Goal: Information Seeking & Learning: Check status

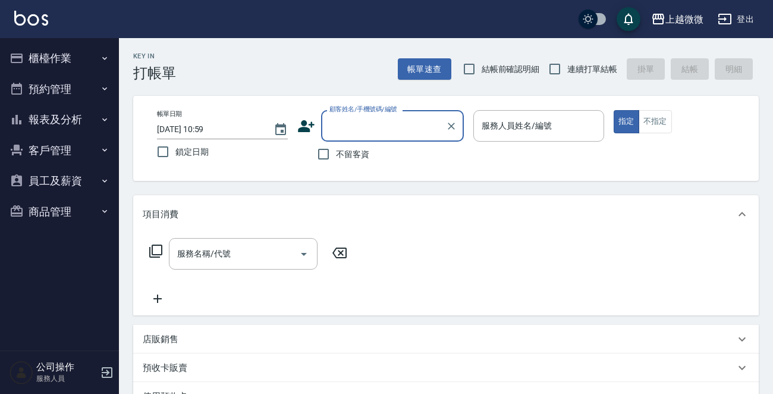
click at [53, 105] on button "報表及分析" at bounding box center [59, 119] width 109 height 31
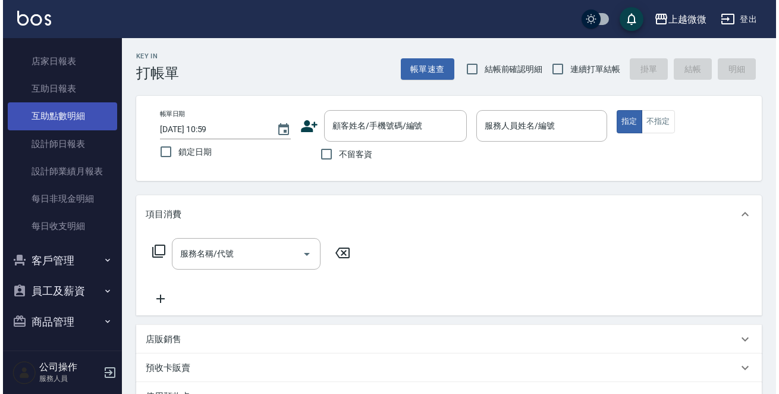
scroll to position [60, 0]
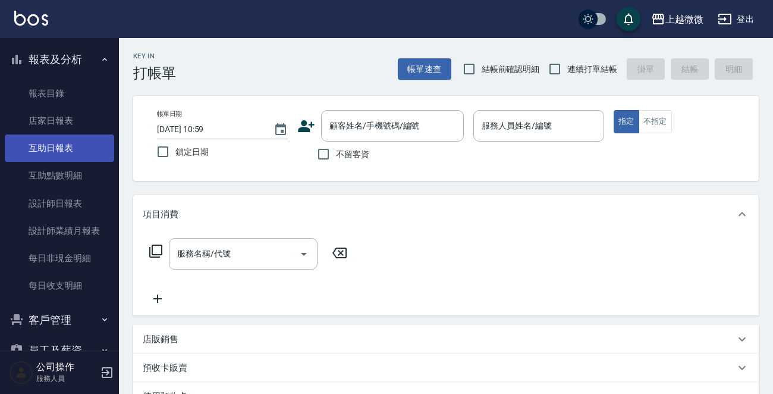
click at [71, 146] on link "互助日報表" at bounding box center [59, 147] width 109 height 27
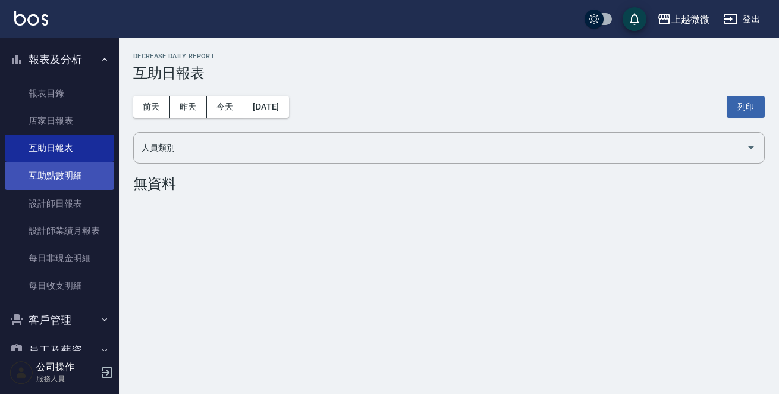
click at [92, 167] on link "互助點數明細" at bounding box center [59, 175] width 109 height 27
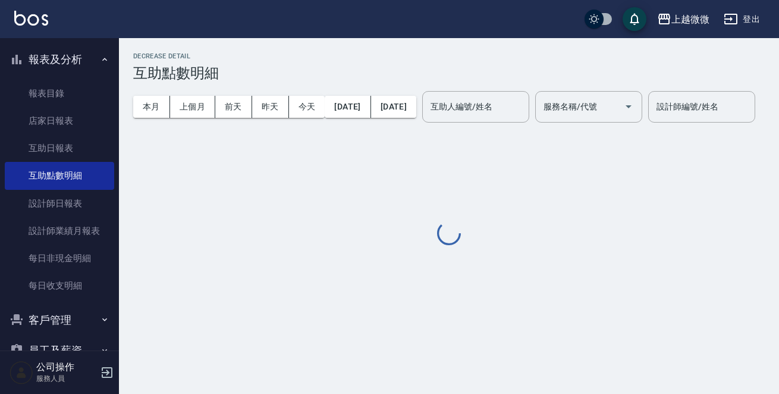
click at [472, 104] on div "互助人編號/姓名 互助人編號/姓名" at bounding box center [475, 107] width 107 height 32
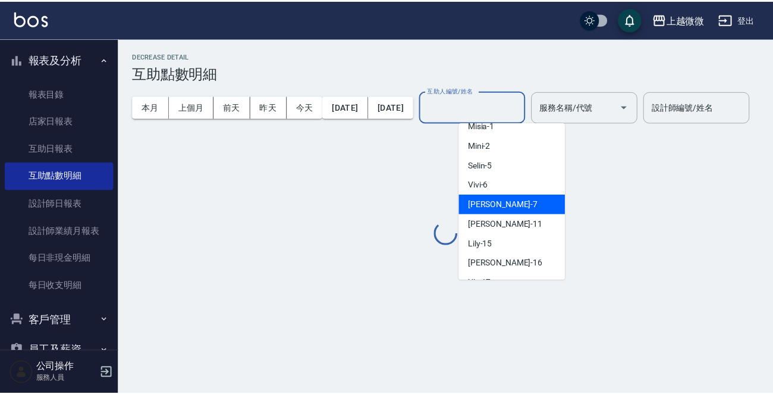
scroll to position [127, 0]
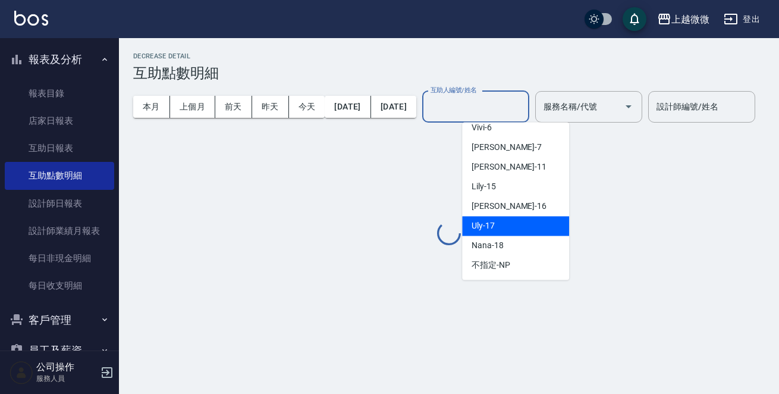
click at [519, 218] on div "Uly -17" at bounding box center [515, 226] width 107 height 20
click at [520, 224] on div "Decrease Detail 互助點數明細 本月 上個月 [DATE] [DATE] [DATE] [DATE] [DATE] 互助人編號/姓名 互助人編號…" at bounding box center [449, 149] width 660 height 195
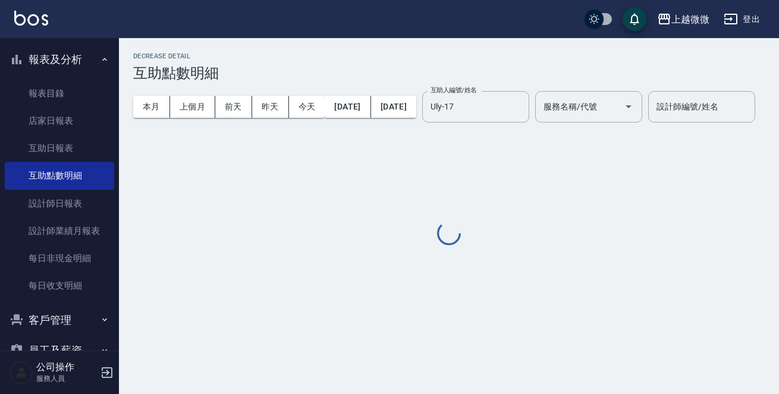
type input "Uly-17"
click at [607, 103] on div "服務名稱/代號 服務名稱/代號" at bounding box center [588, 107] width 107 height 32
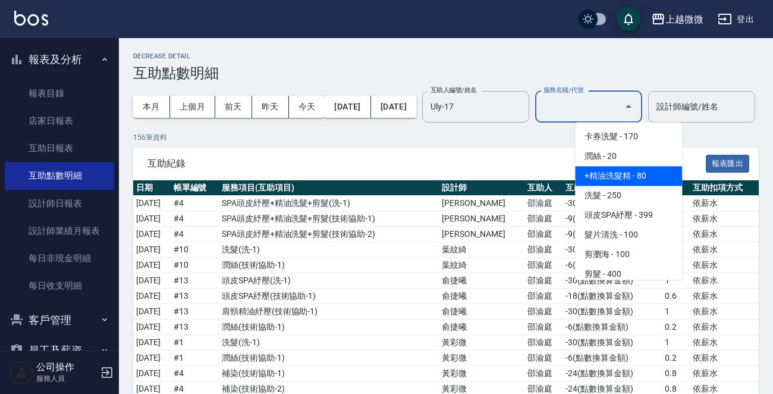
click at [616, 180] on span "+精油洗髮精 - 80" at bounding box center [628, 176] width 107 height 20
type input "+精油洗髮精(A02)"
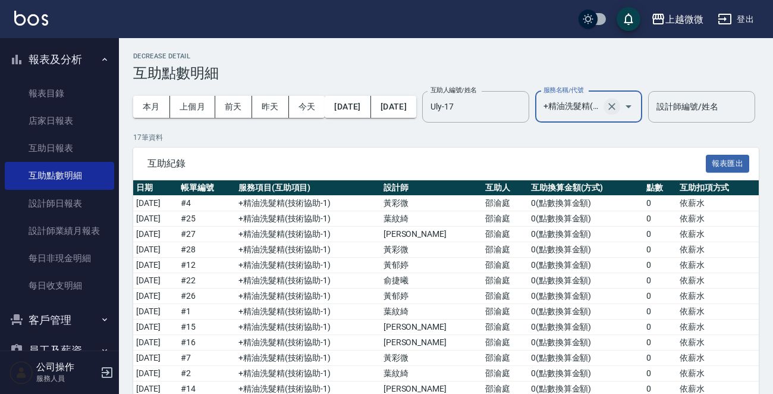
click at [618, 108] on icon "Clear" at bounding box center [612, 107] width 12 height 12
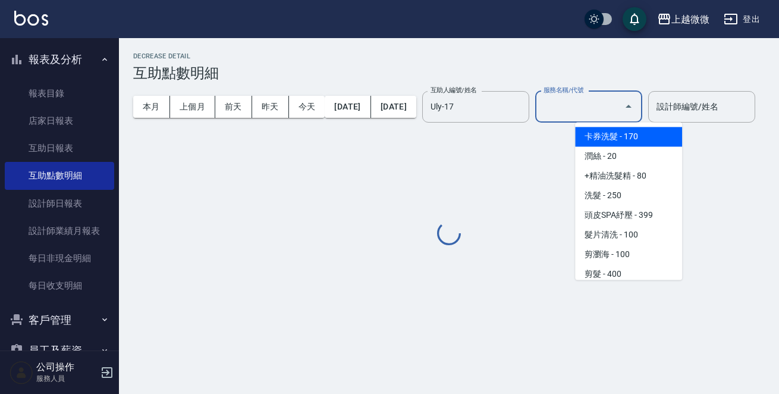
click at [619, 100] on input "服務名稱/代號" at bounding box center [580, 106] width 79 height 21
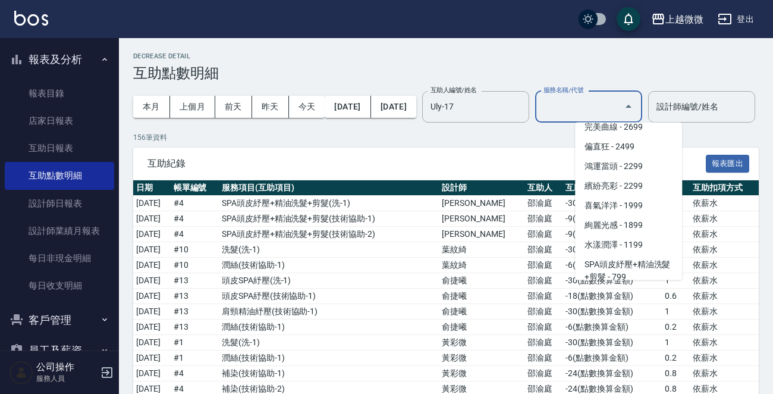
scroll to position [2082, 0]
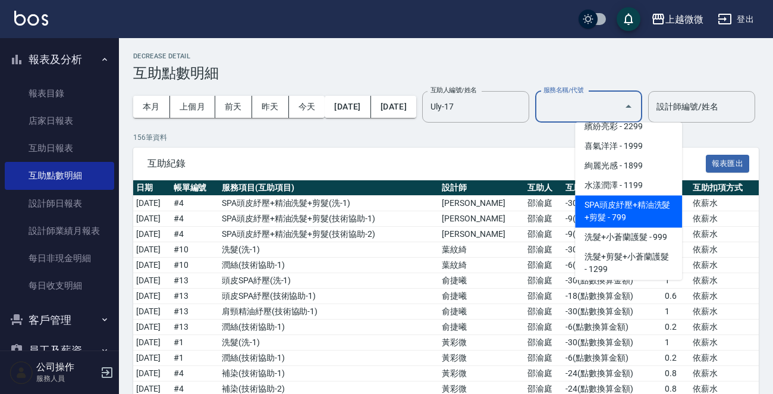
click at [645, 201] on span "SPA頭皮紓壓+精油洗髮+剪髮 - 799" at bounding box center [628, 211] width 107 height 32
type input "SPA頭皮紓壓+精油洗髮+剪髮(I13)"
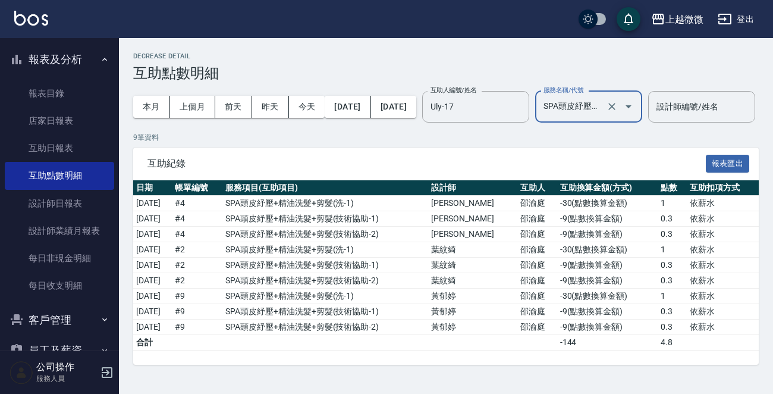
scroll to position [24, 0]
click at [618, 101] on icon "Clear" at bounding box center [612, 107] width 12 height 12
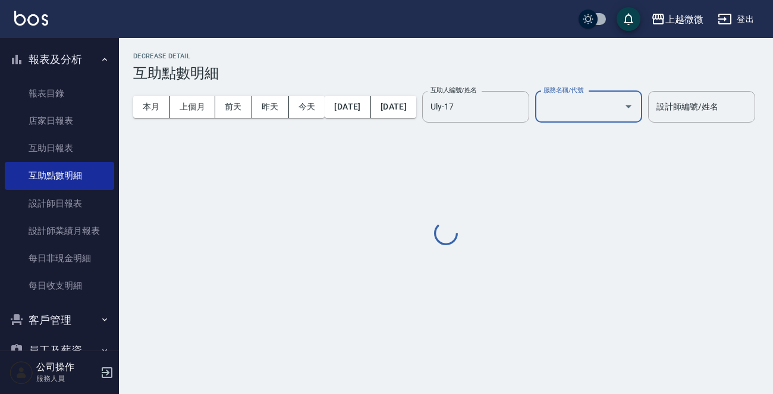
scroll to position [0, 0]
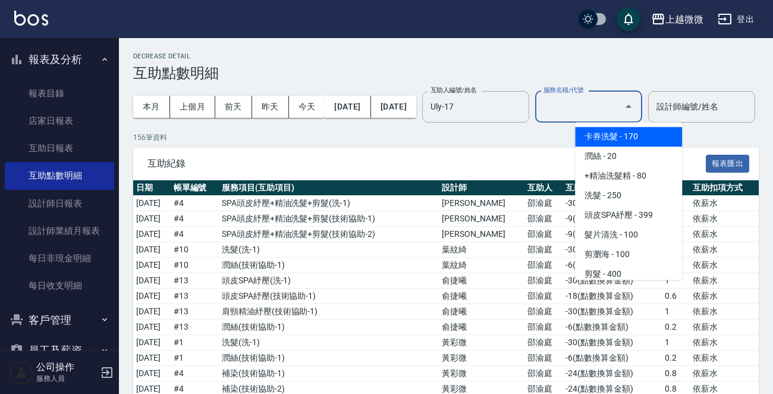
click at [619, 106] on input "服務名稱/代號" at bounding box center [580, 106] width 79 height 21
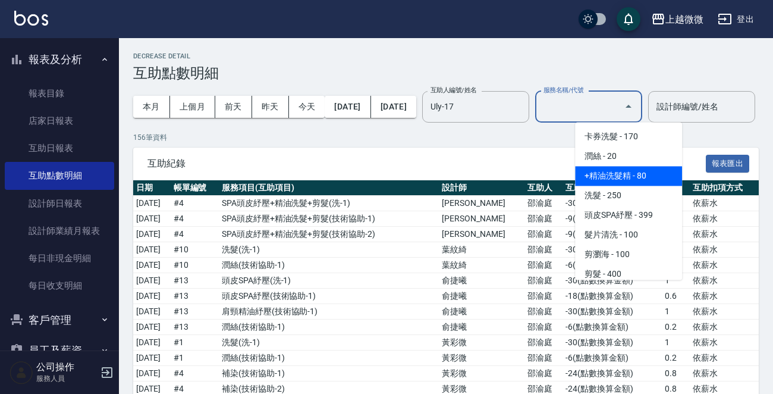
click at [640, 167] on span "+精油洗髮精 - 80" at bounding box center [628, 176] width 107 height 20
type input "+精油洗髮精(A02)"
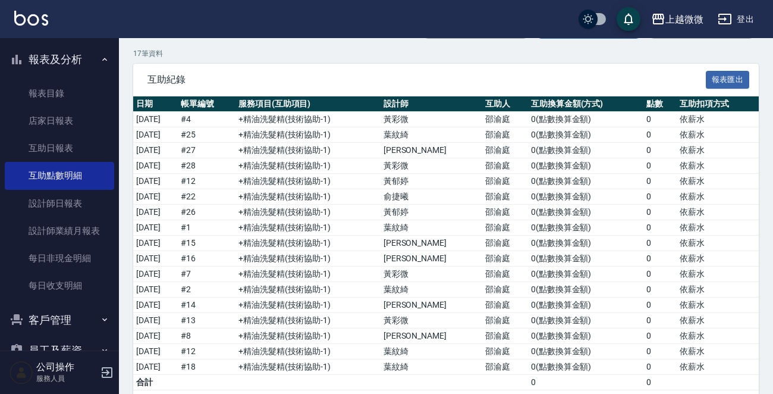
scroll to position [29, 0]
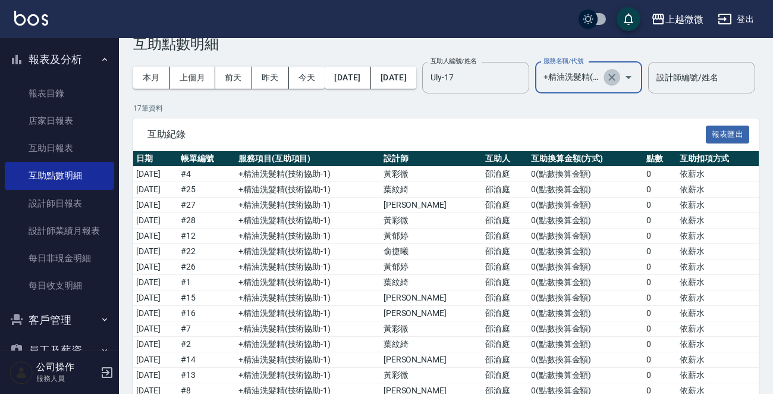
click at [616, 76] on icon "Clear" at bounding box center [612, 77] width 7 height 7
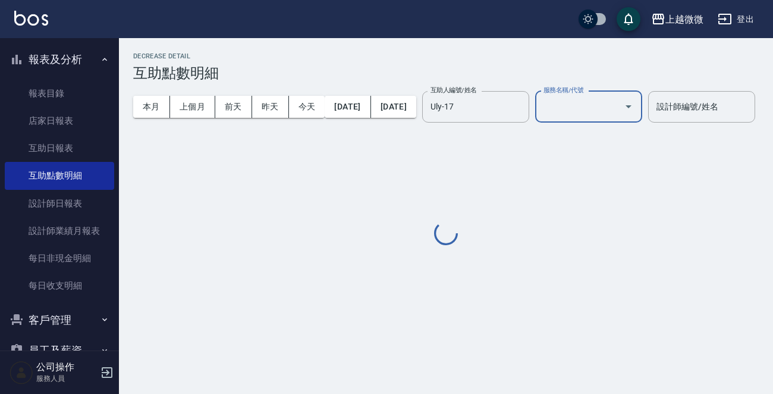
scroll to position [0, 0]
click at [619, 104] on input "服務名稱/代號" at bounding box center [580, 106] width 79 height 21
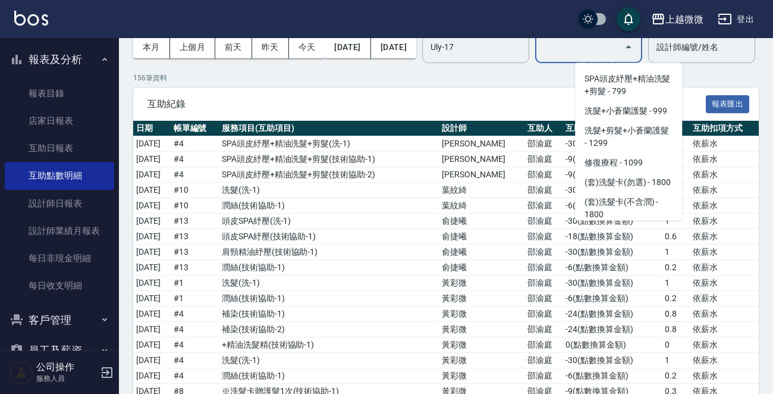
scroll to position [2142, 0]
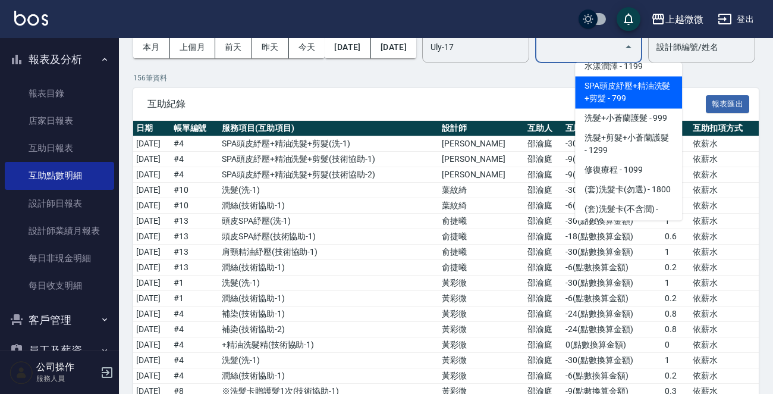
drag, startPoint x: 632, startPoint y: 89, endPoint x: 640, endPoint y: 84, distance: 9.1
click at [638, 83] on span "SPA頭皮紓壓+精油洗髮+剪髮 - 799" at bounding box center [628, 92] width 107 height 32
type input "SPA頭皮紓壓+精油洗髮+剪髮(I13)"
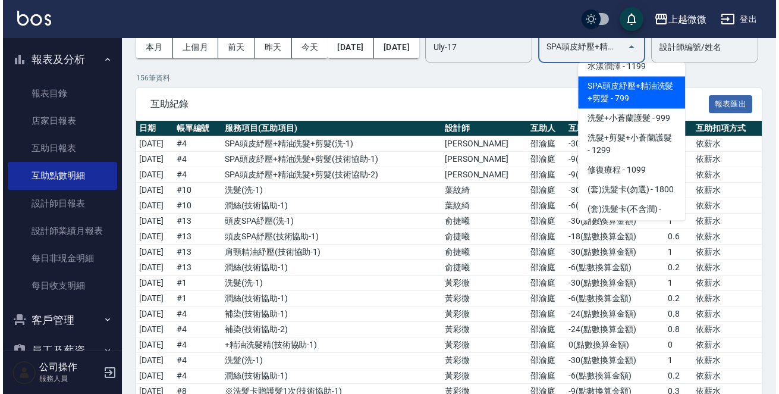
scroll to position [0, 0]
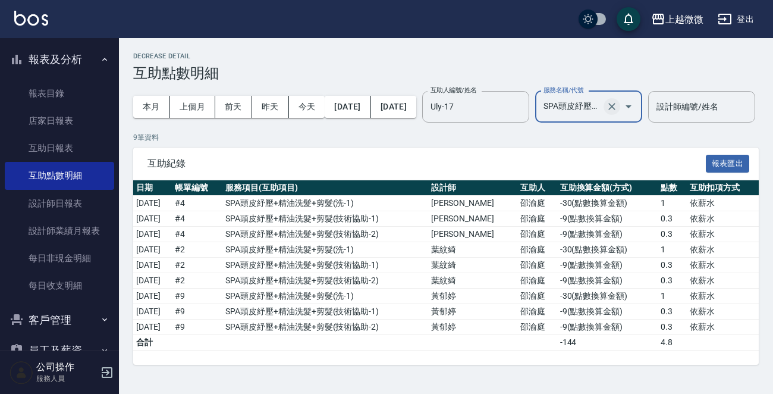
click at [616, 106] on icon "Clear" at bounding box center [612, 106] width 7 height 7
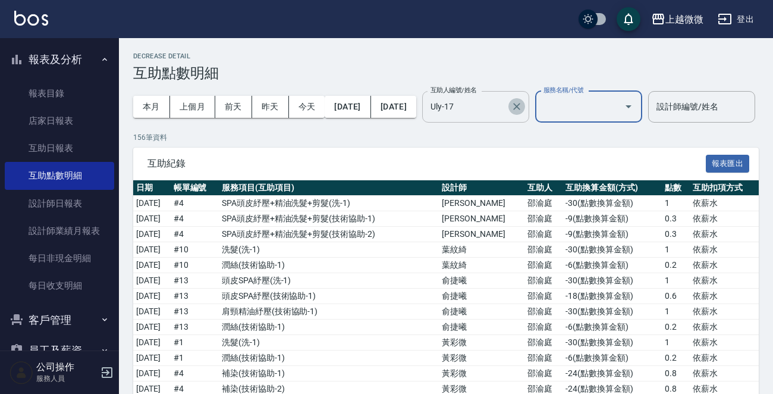
click at [523, 109] on icon "Clear" at bounding box center [517, 107] width 12 height 12
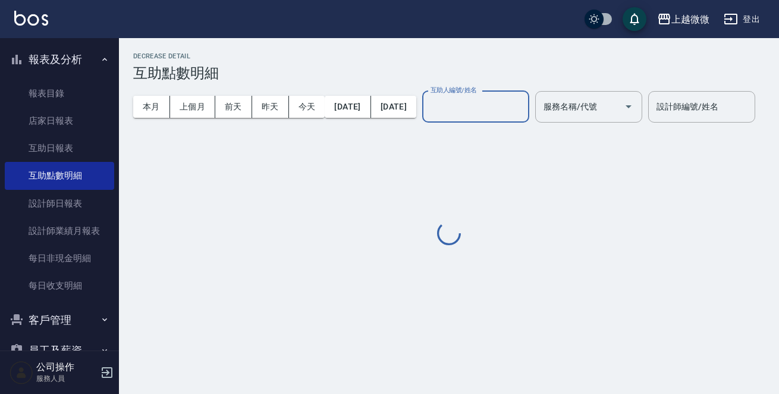
click at [524, 108] on input "互助人編號/姓名" at bounding box center [476, 106] width 96 height 21
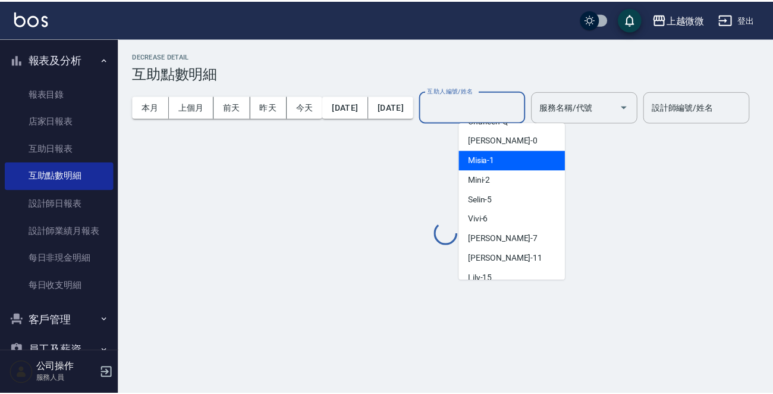
scroll to position [119, 0]
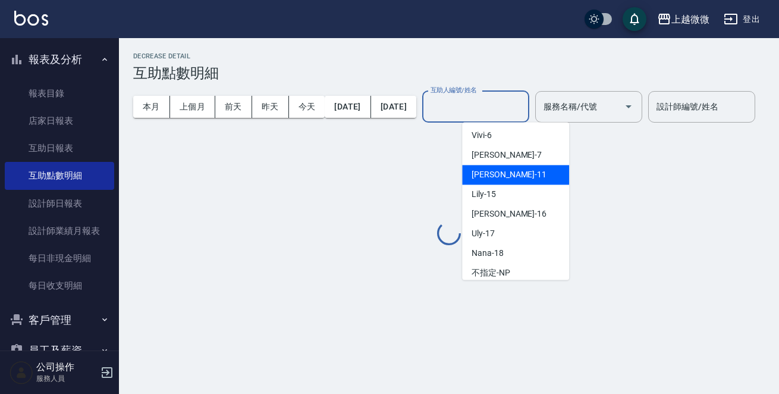
click at [525, 179] on div "[PERSON_NAME] -11" at bounding box center [515, 175] width 107 height 20
click at [525, 174] on div "Decrease Detail 互助點數明細 本月 上個月 [DATE] [DATE] [DATE] [DATE] [DATE] 互助人編號/姓名 互助人編號…" at bounding box center [449, 149] width 660 height 195
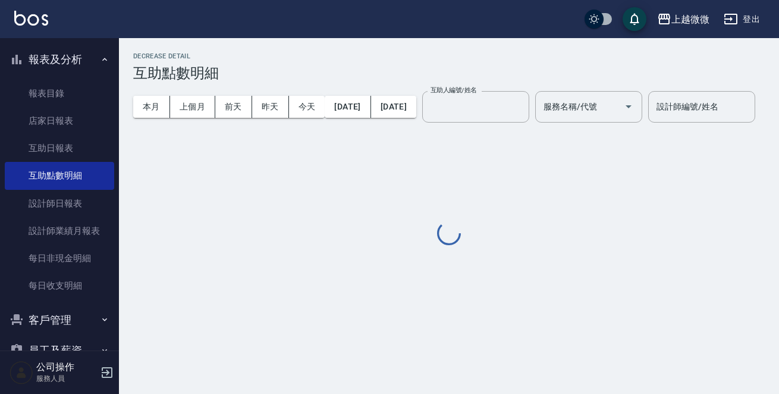
type input "[PERSON_NAME]-11"
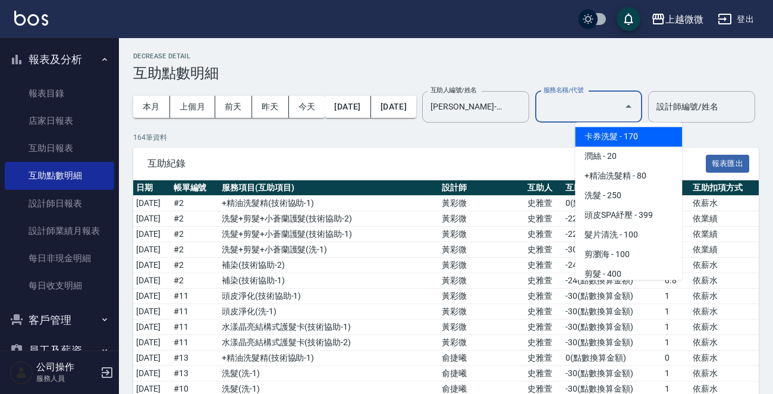
click at [619, 98] on input "服務名稱/代號" at bounding box center [580, 106] width 79 height 21
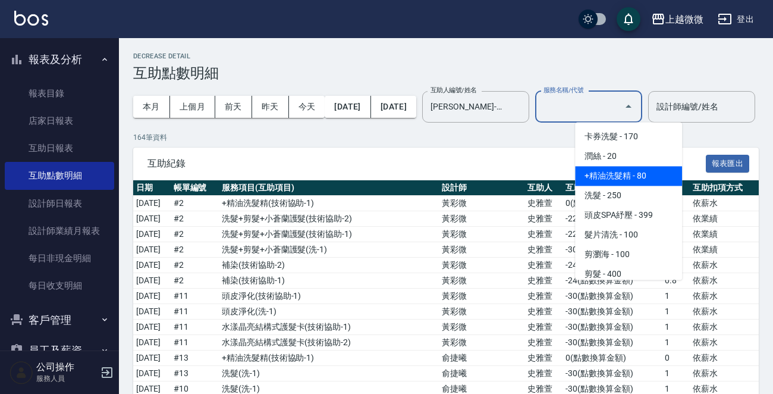
click at [655, 167] on span "+精油洗髮精 - 80" at bounding box center [628, 176] width 107 height 20
type input "+精油洗髮精(A02)"
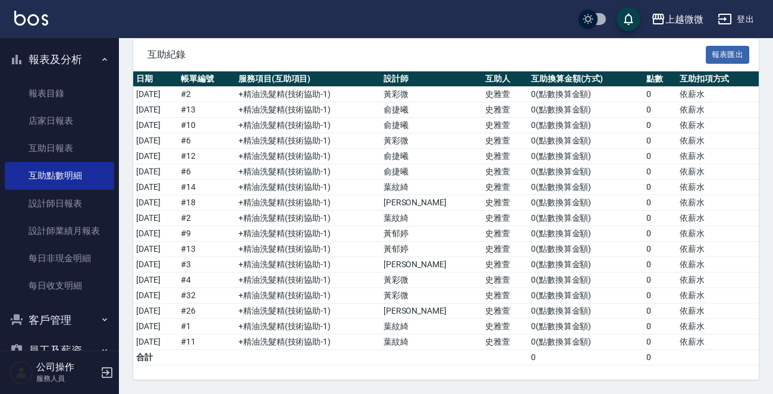
scroll to position [0, 0]
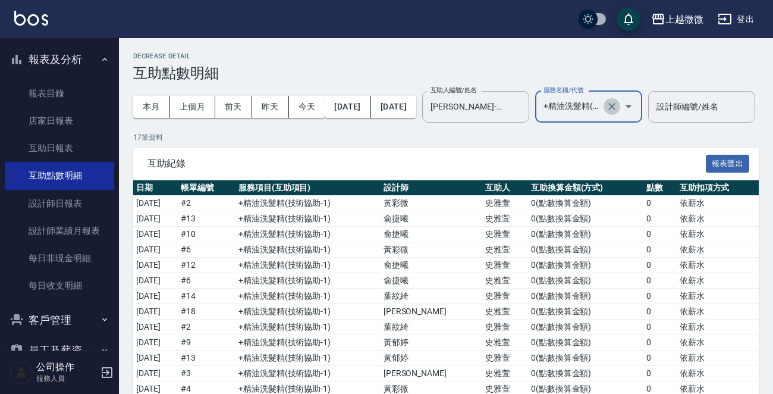
click at [618, 101] on icon "Clear" at bounding box center [612, 107] width 12 height 12
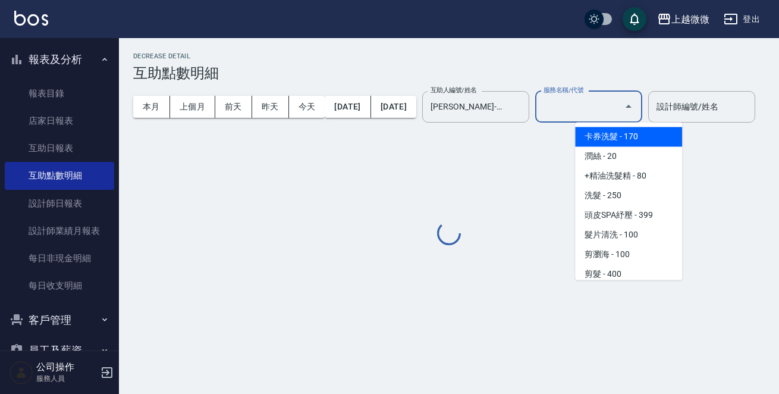
click at [619, 104] on input "服務名稱/代號" at bounding box center [580, 106] width 79 height 21
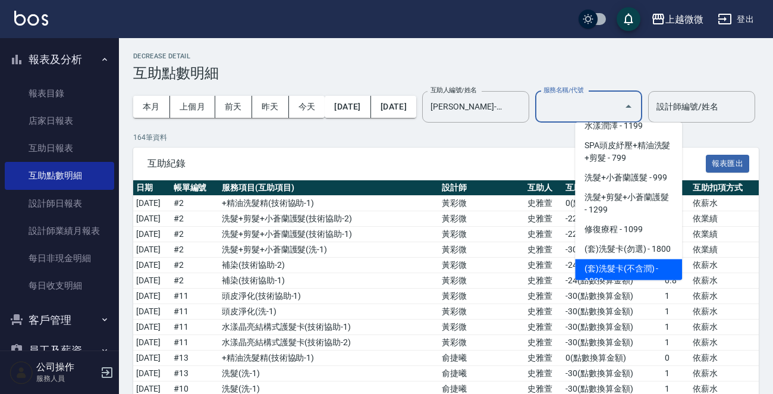
scroll to position [2142, 0]
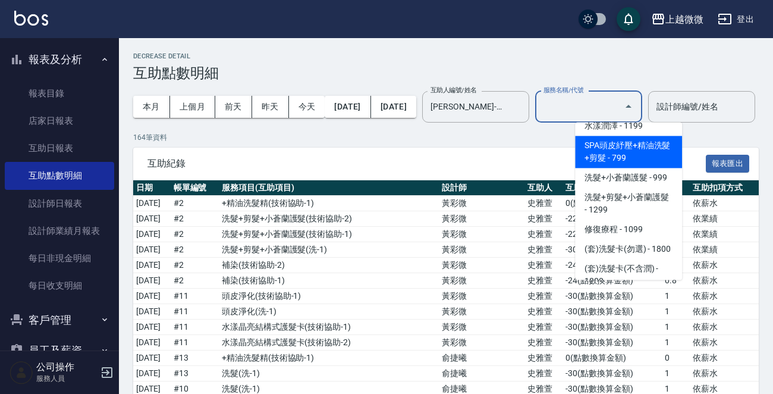
click at [637, 142] on span "SPA頭皮紓壓+精油洗髮+剪髮 - 799" at bounding box center [628, 152] width 107 height 32
type input "SPA頭皮紓壓+精油洗髮+剪髮(I13)"
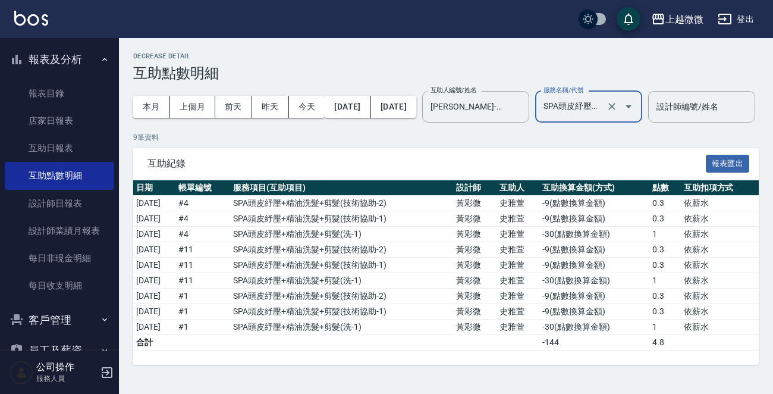
scroll to position [0, 0]
click at [616, 104] on icon "Clear" at bounding box center [612, 106] width 7 height 7
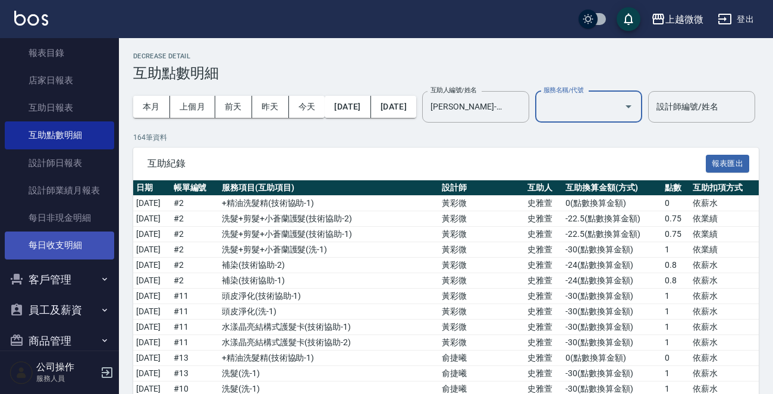
scroll to position [120, 0]
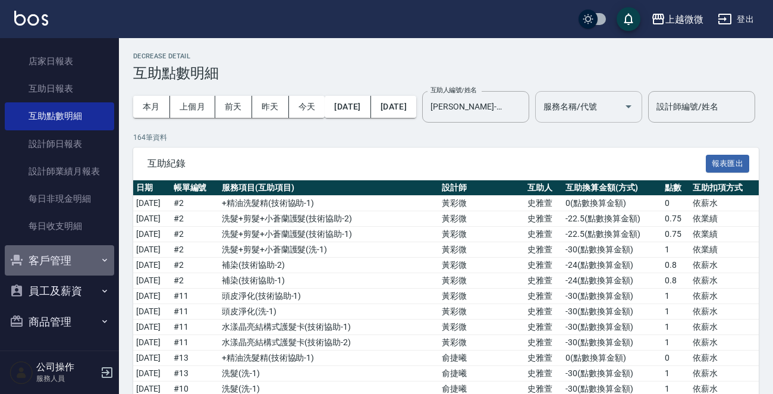
click at [91, 258] on button "客戶管理" at bounding box center [59, 260] width 109 height 31
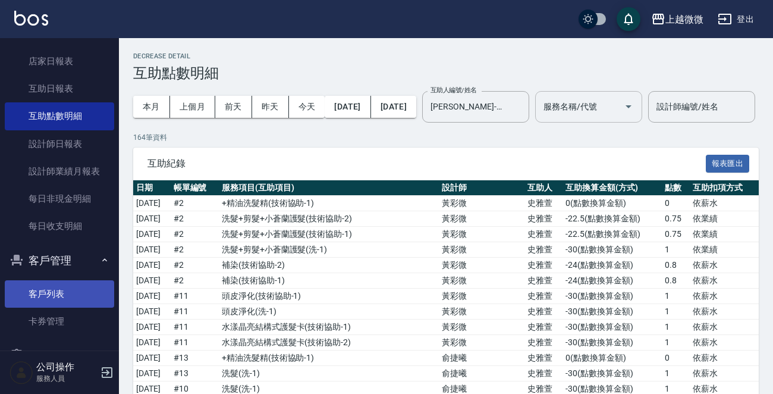
click at [77, 283] on link "客戶列表" at bounding box center [59, 293] width 109 height 27
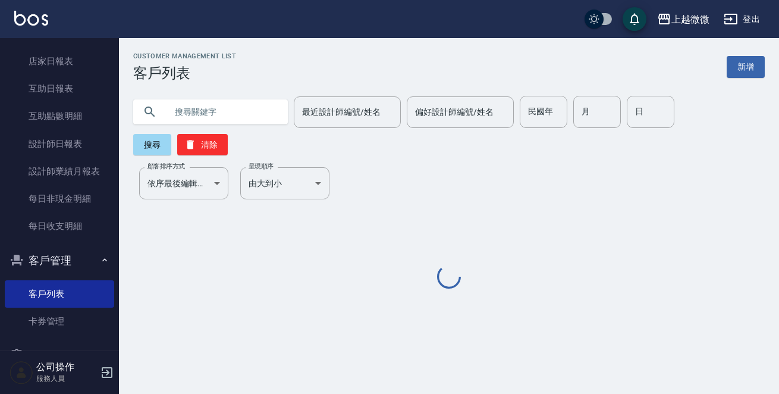
click at [221, 111] on input "text" at bounding box center [223, 112] width 112 height 32
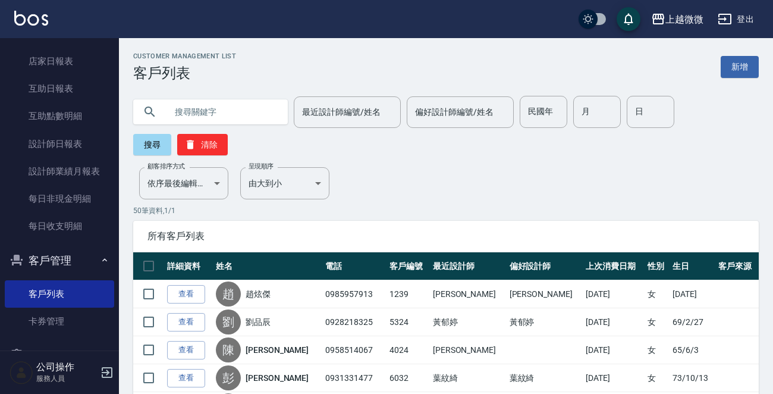
click at [228, 123] on input "text" at bounding box center [223, 112] width 112 height 32
type input "0970557270"
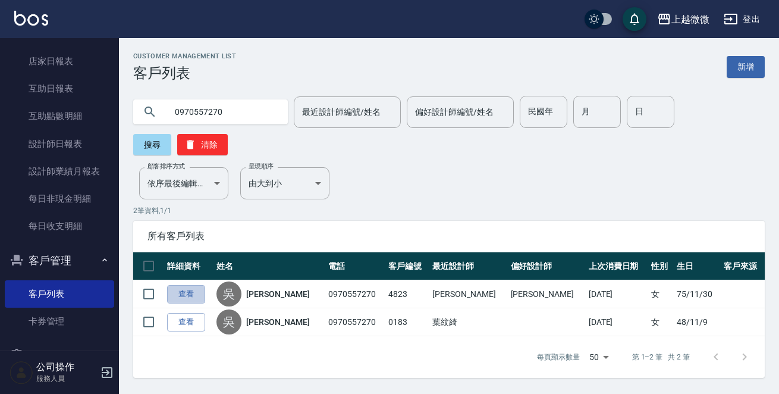
click at [202, 285] on link "查看" at bounding box center [186, 294] width 38 height 18
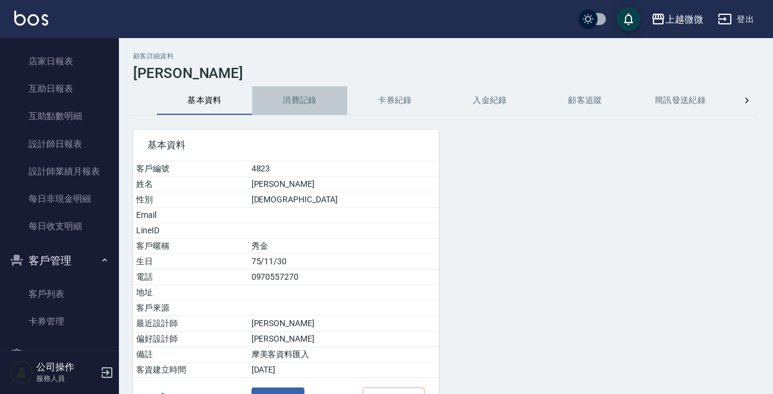
click at [290, 107] on button "消費記錄" at bounding box center [299, 100] width 95 height 29
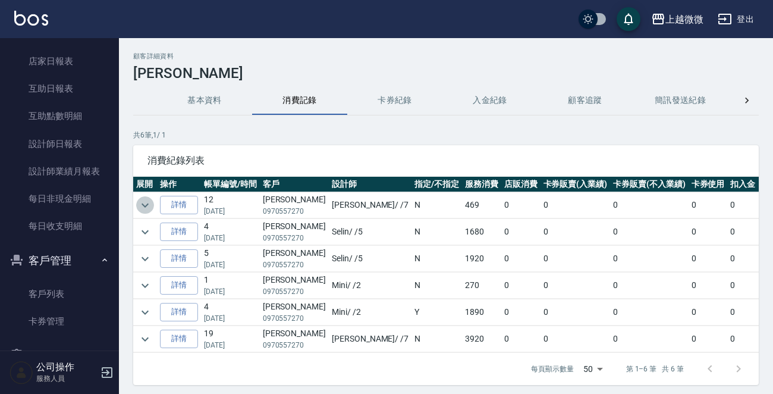
click at [149, 198] on icon "expand row" at bounding box center [145, 205] width 14 height 14
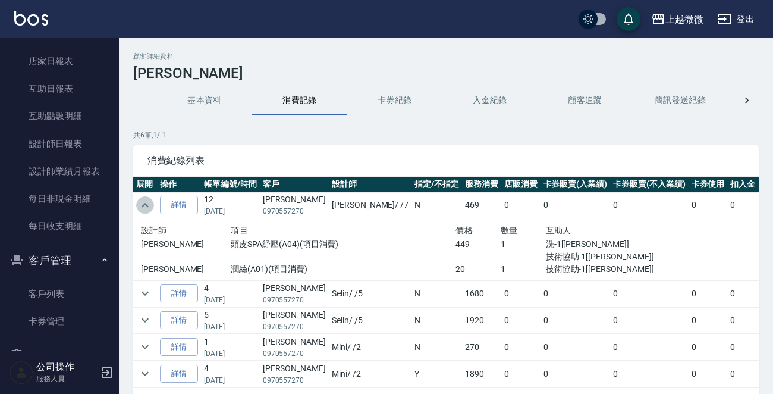
click at [149, 198] on icon "expand row" at bounding box center [145, 205] width 14 height 14
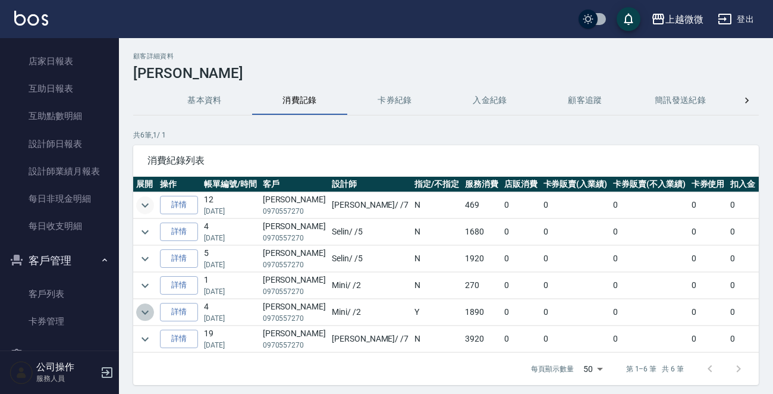
click at [140, 309] on icon "expand row" at bounding box center [145, 312] width 14 height 14
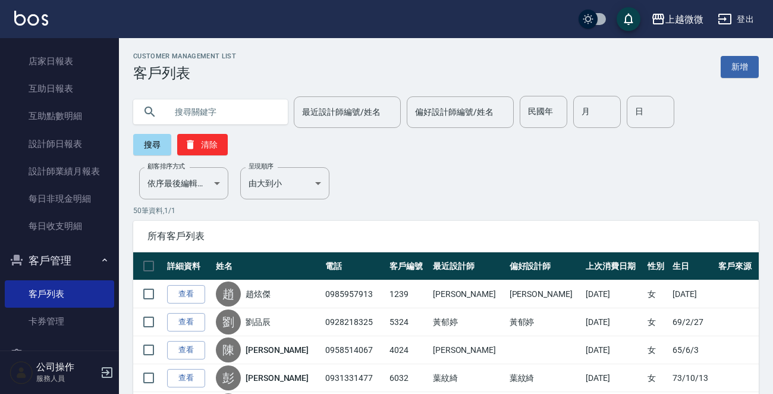
click at [232, 118] on input "text" at bounding box center [223, 112] width 112 height 32
type input "0970557270"
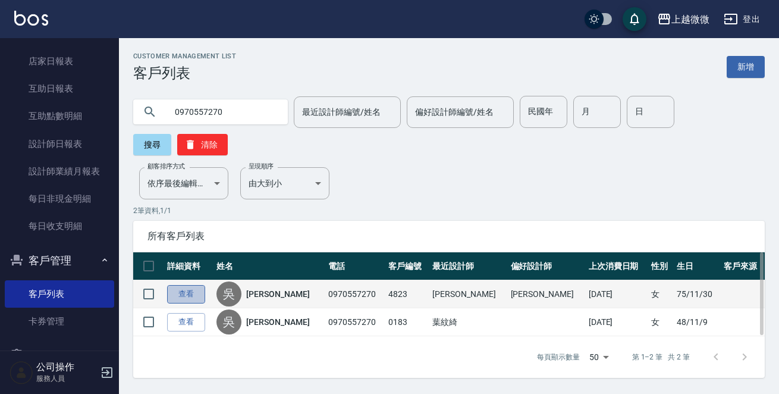
click at [202, 285] on link "查看" at bounding box center [186, 294] width 38 height 18
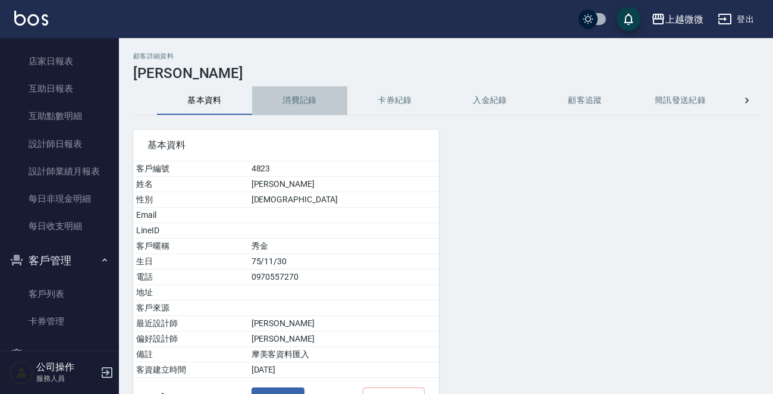
click at [327, 97] on button "消費記錄" at bounding box center [299, 100] width 95 height 29
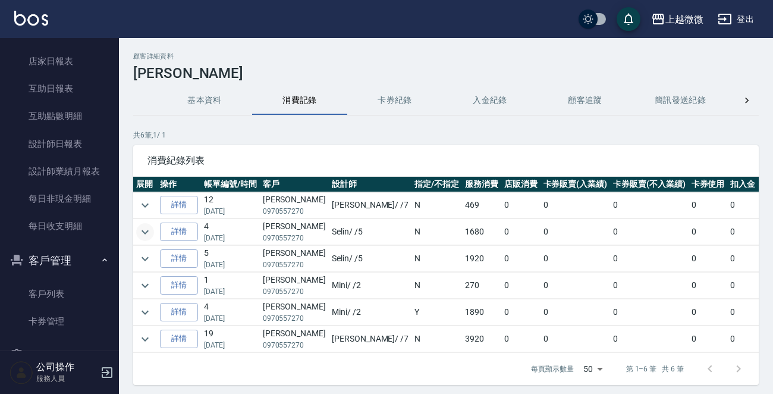
click at [146, 233] on icon "expand row" at bounding box center [145, 232] width 14 height 14
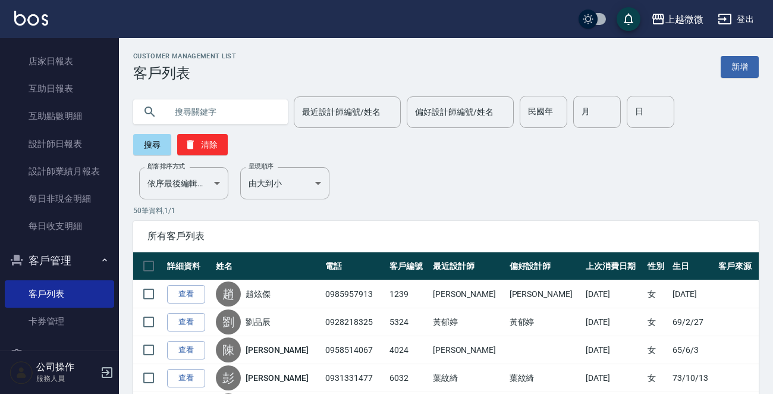
click at [230, 111] on input "text" at bounding box center [223, 112] width 112 height 32
type input "0970557270"
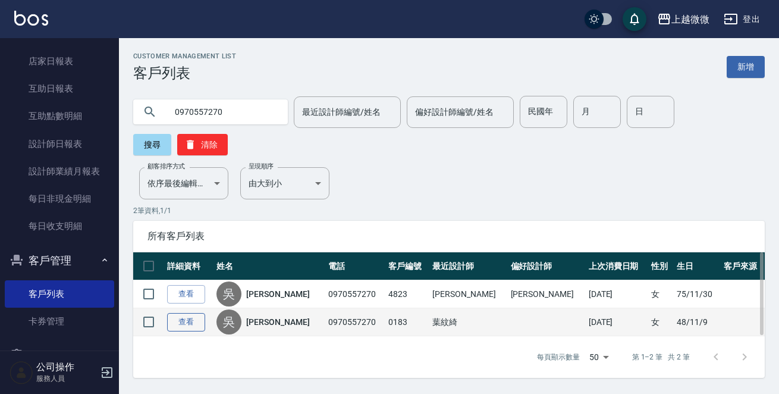
click at [195, 313] on link "查看" at bounding box center [186, 322] width 38 height 18
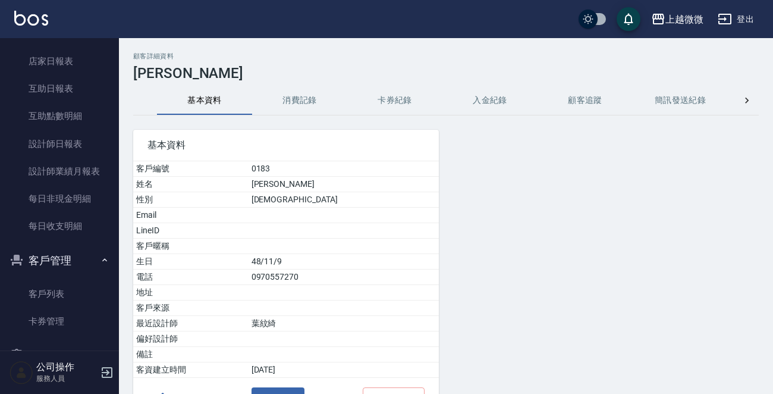
click at [297, 108] on button "消費記錄" at bounding box center [299, 100] width 95 height 29
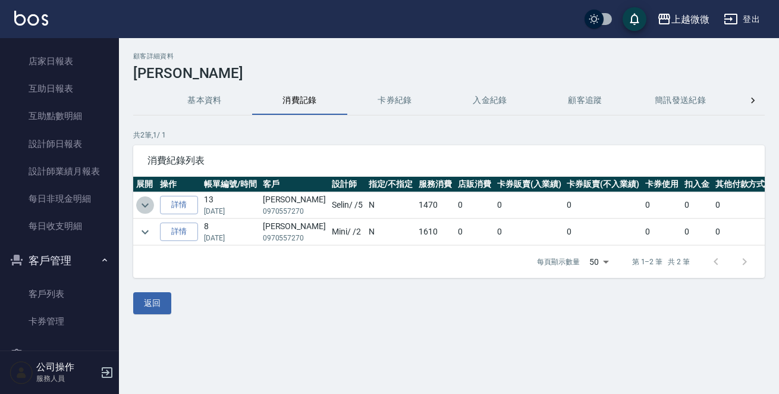
click at [151, 202] on icon "expand row" at bounding box center [145, 205] width 14 height 14
